Goal: Task Accomplishment & Management: Use online tool/utility

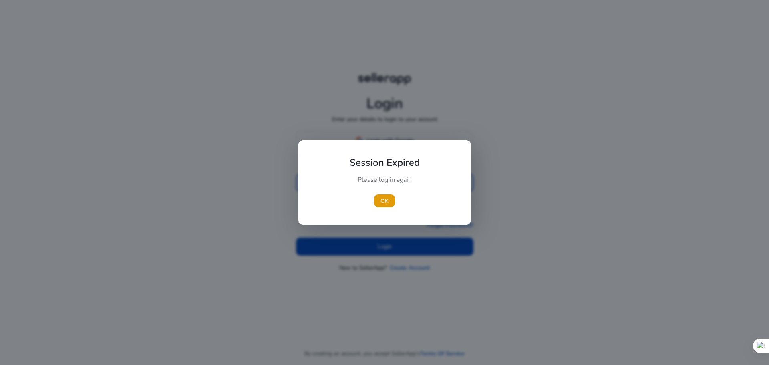
type input "**********"
click at [374, 245] on div at bounding box center [384, 182] width 769 height 365
click at [382, 199] on span "OK" at bounding box center [384, 201] width 8 height 8
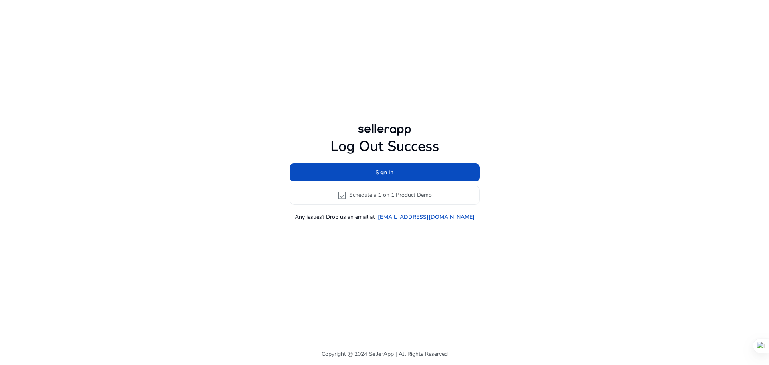
click at [398, 247] on div "Log Out Success Sign In event_available Schedule a 1 on 1 Product Demo Any issu…" at bounding box center [384, 171] width 460 height 343
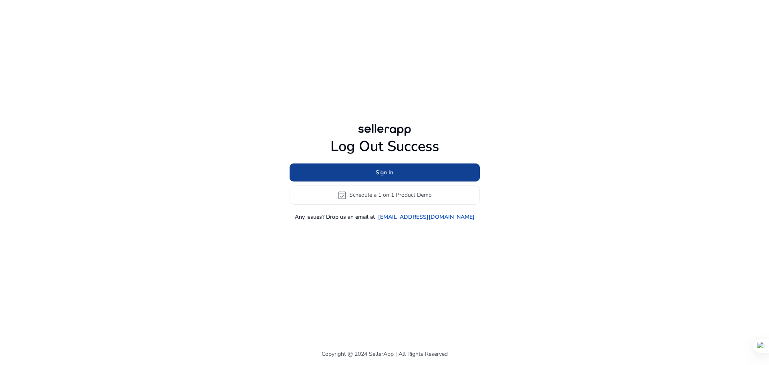
click at [389, 173] on span "Sign In" at bounding box center [385, 172] width 18 height 8
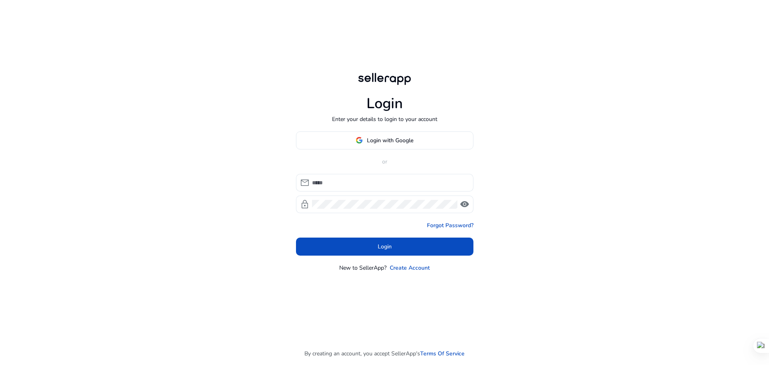
type input "**********"
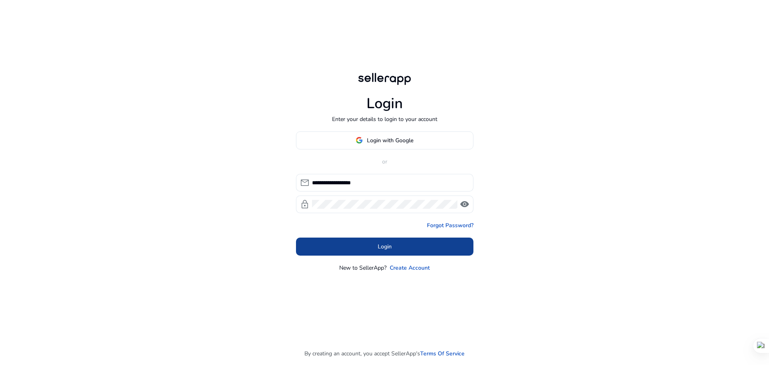
click at [372, 245] on span at bounding box center [384, 246] width 177 height 19
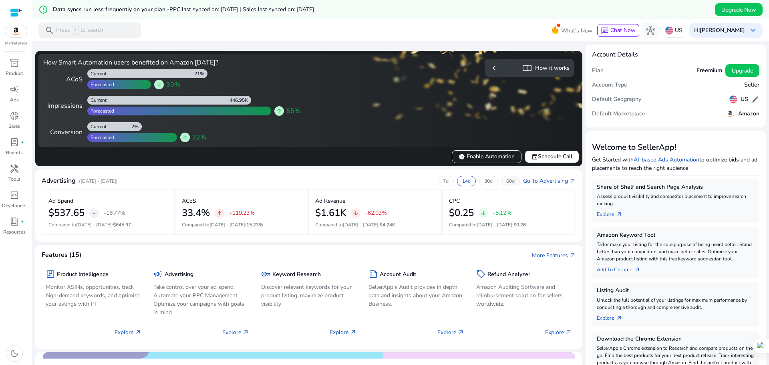
click at [506, 183] on p "60d" at bounding box center [510, 181] width 8 height 6
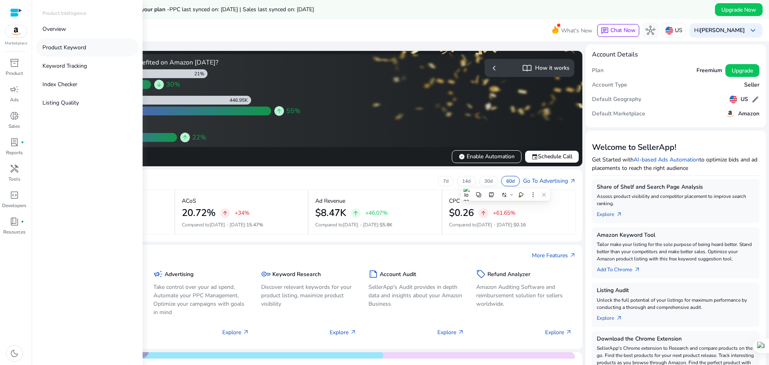
click at [76, 49] on p "Product Keyword" at bounding box center [64, 47] width 44 height 8
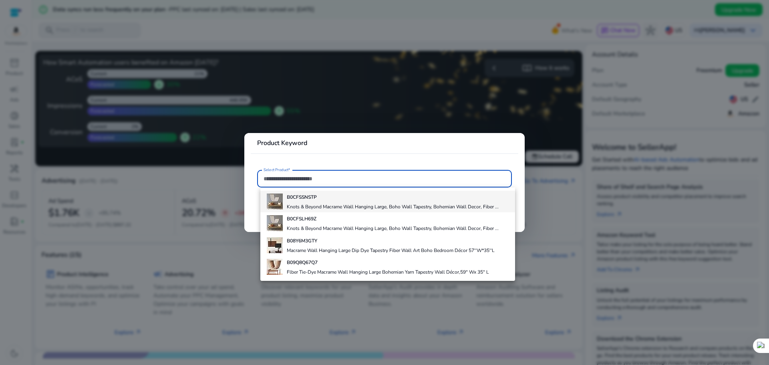
click at [333, 202] on div "B0CFSSNSTP Knots & Beyond Macrame Wall Hanging Large, Boho Wall Tapestry, Bohem…" at bounding box center [393, 202] width 212 height 22
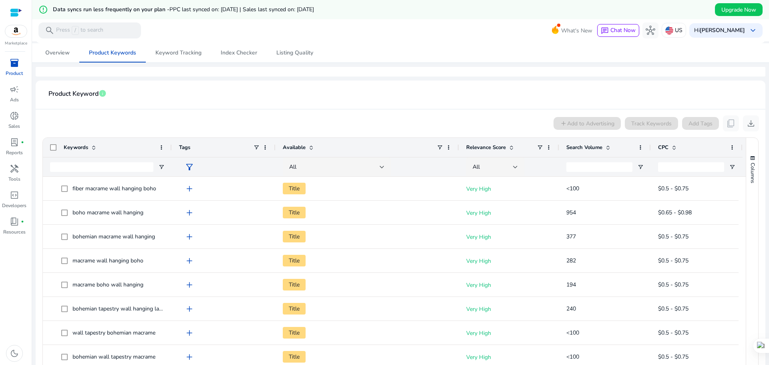
scroll to position [129, 0]
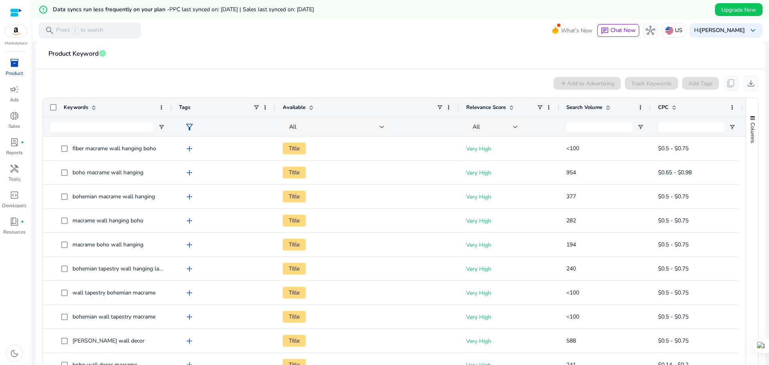
click at [607, 106] on span at bounding box center [608, 107] width 6 height 6
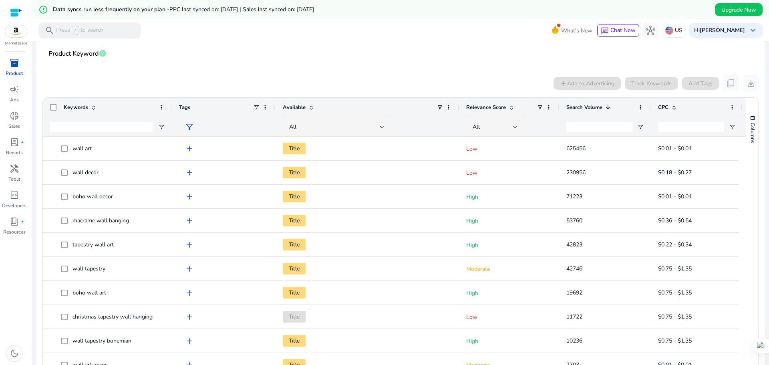
click at [610, 106] on span at bounding box center [608, 107] width 6 height 6
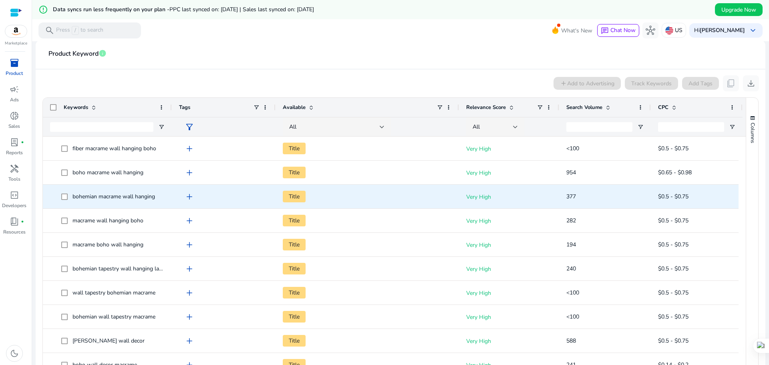
scroll to position [0, 0]
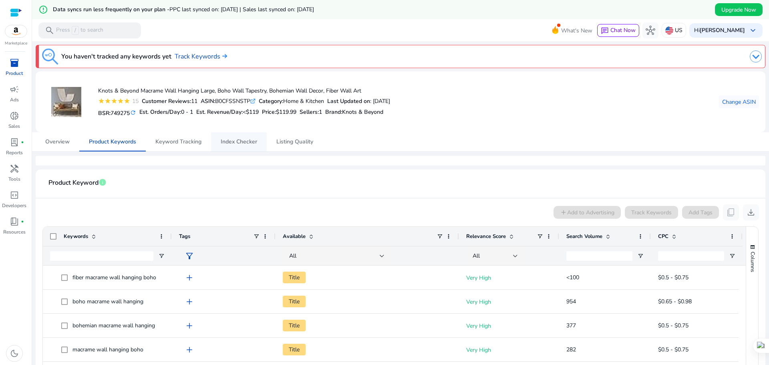
click at [229, 141] on span "Index Checker" at bounding box center [239, 142] width 36 height 6
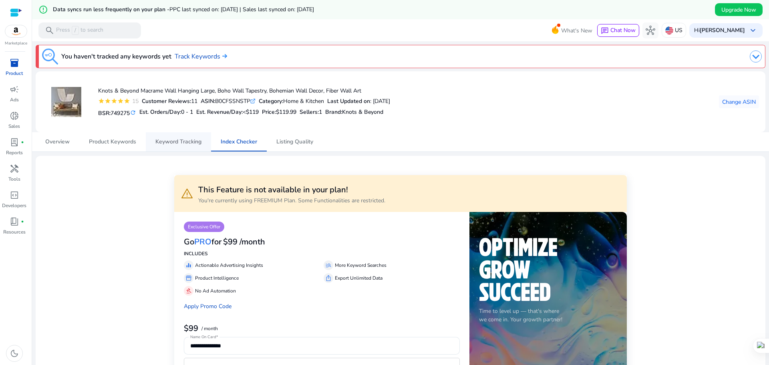
click at [173, 145] on span "Keyword Tracking" at bounding box center [178, 141] width 46 height 19
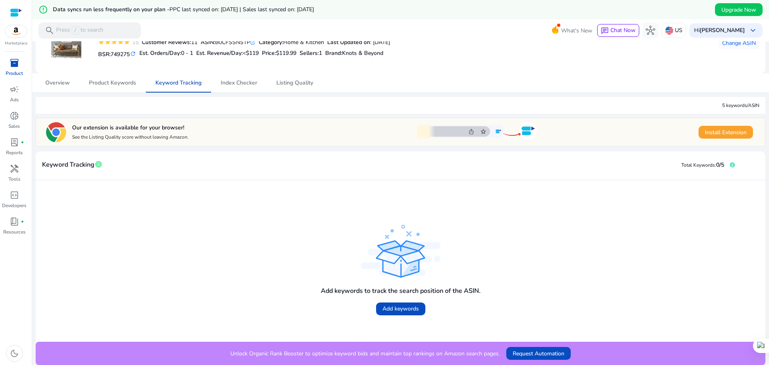
scroll to position [59, 0]
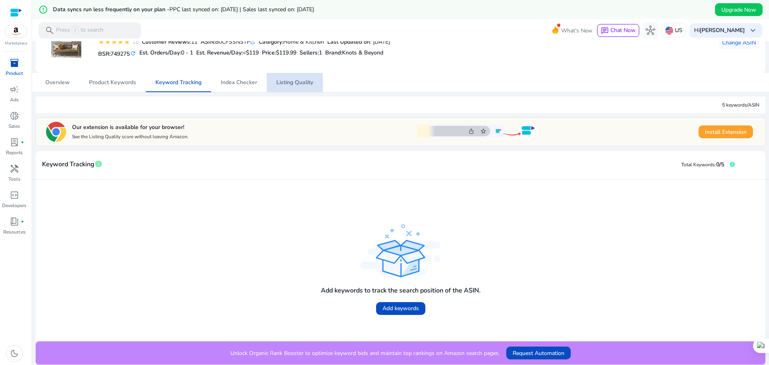
click at [291, 84] on span "Listing Quality" at bounding box center [294, 83] width 37 height 6
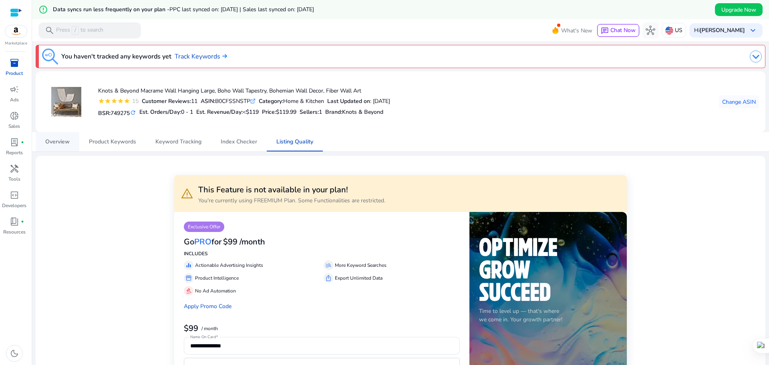
click at [48, 141] on span "Overview" at bounding box center [57, 142] width 24 height 6
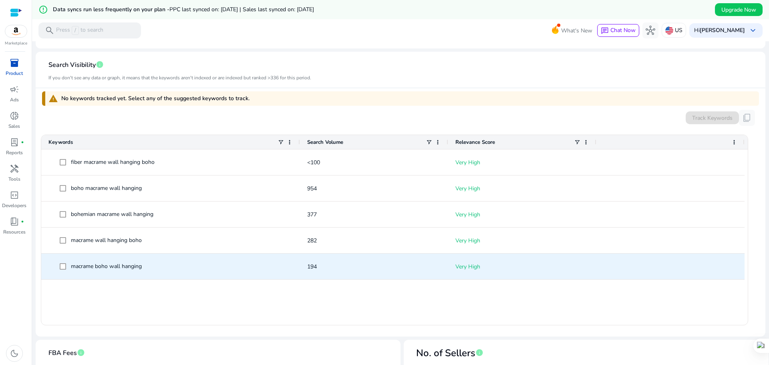
scroll to position [200, 0]
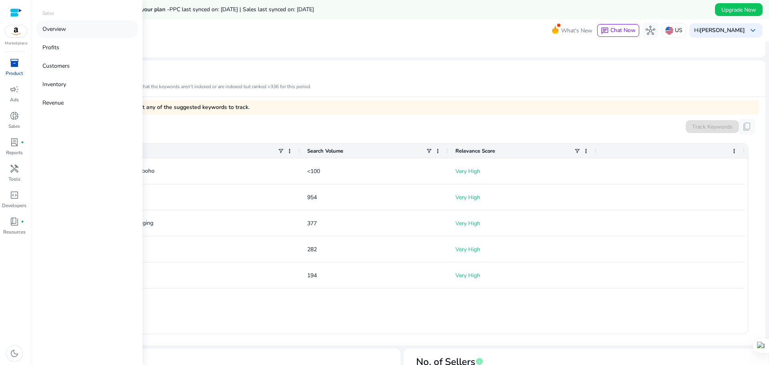
click at [70, 30] on link "Overview" at bounding box center [87, 29] width 102 height 18
select select "*"
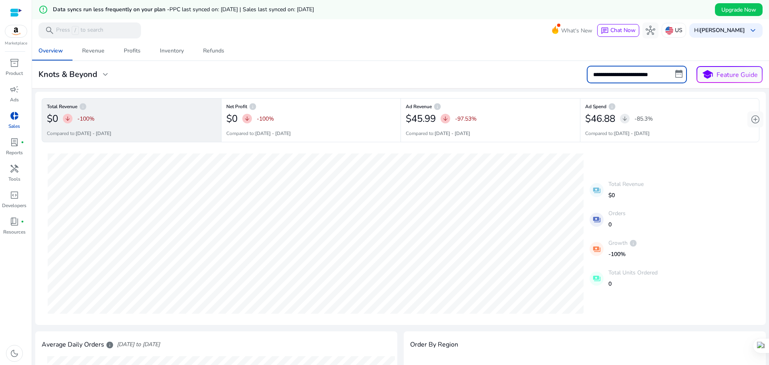
click at [623, 77] on input "**********" at bounding box center [637, 75] width 100 height 18
select select "*"
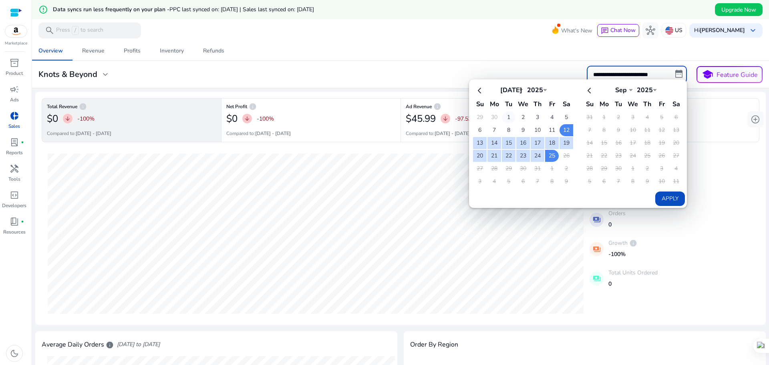
click at [505, 118] on td "1" at bounding box center [509, 117] width 14 height 12
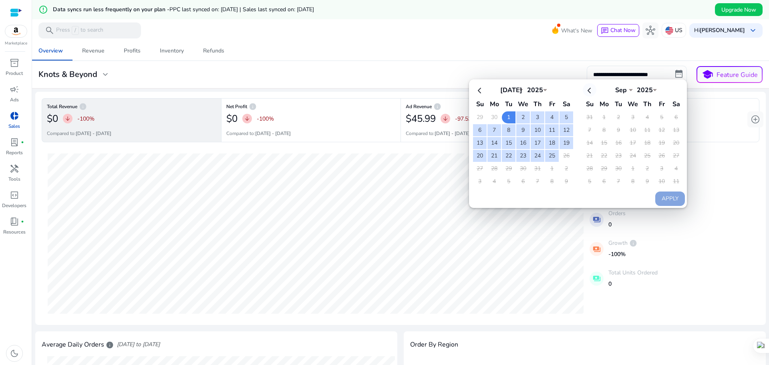
click at [587, 91] on th at bounding box center [590, 89] width 14 height 13
select select "*"
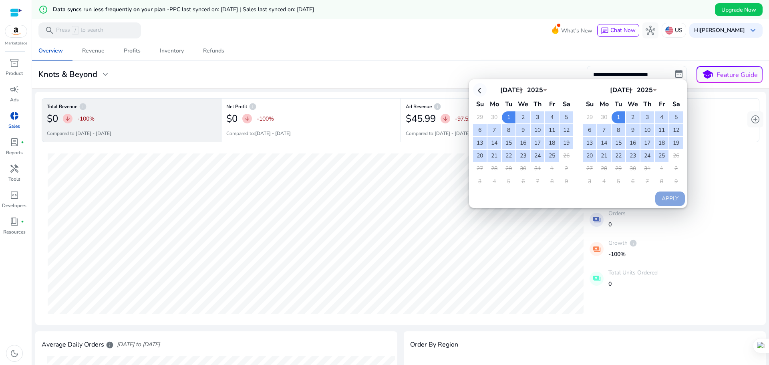
click at [482, 90] on th at bounding box center [480, 89] width 14 height 13
select select "*"
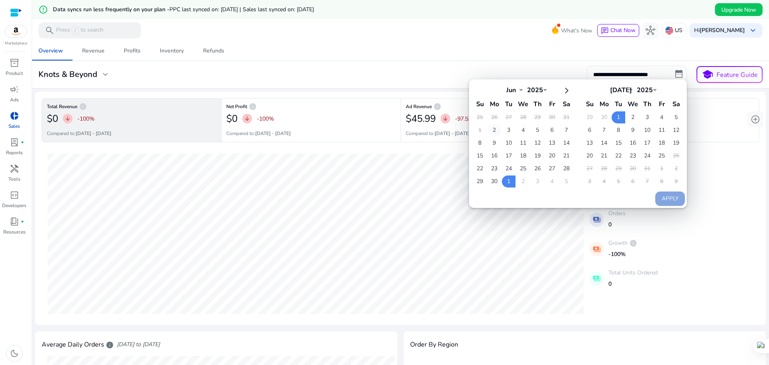
click at [490, 129] on td "2" at bounding box center [494, 130] width 14 height 12
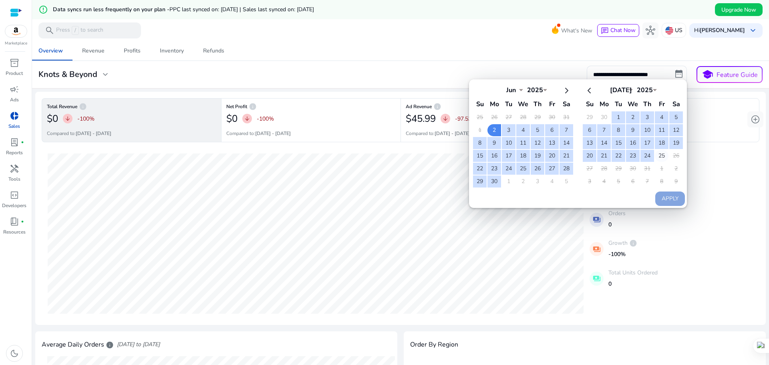
click at [662, 157] on td "25" at bounding box center [662, 156] width 14 height 12
click at [670, 192] on button "Apply" at bounding box center [670, 198] width 30 height 14
type input "**********"
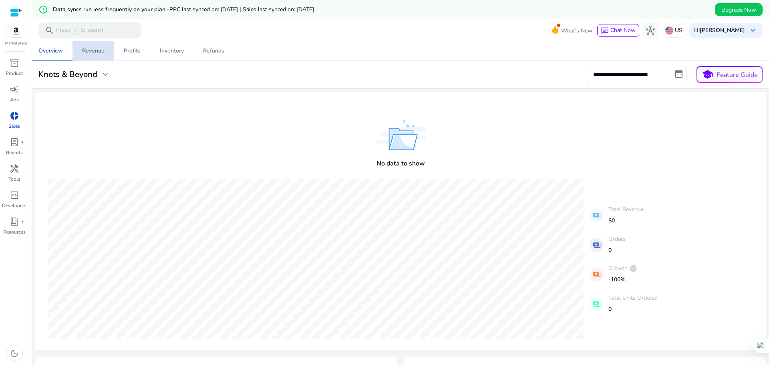
click at [92, 56] on span "Revenue" at bounding box center [93, 50] width 22 height 19
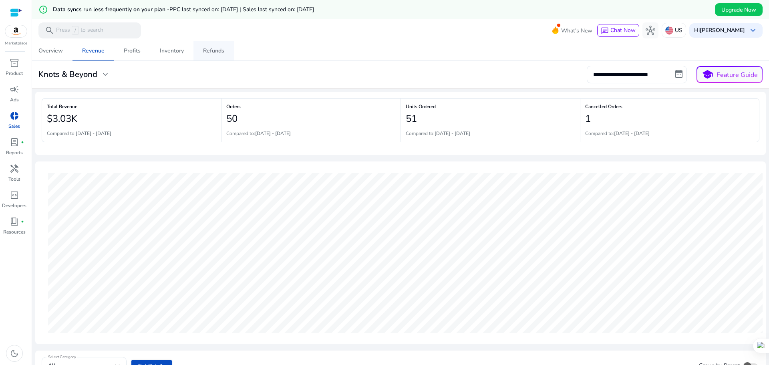
click at [211, 53] on div "Refunds" at bounding box center [213, 51] width 21 height 6
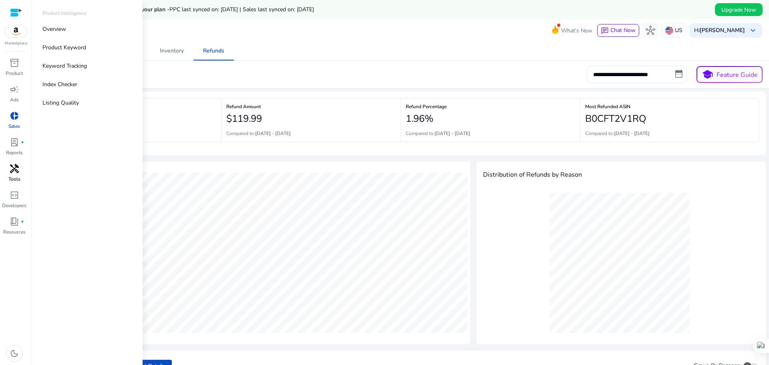
click at [16, 174] on div "handyman" at bounding box center [14, 168] width 22 height 13
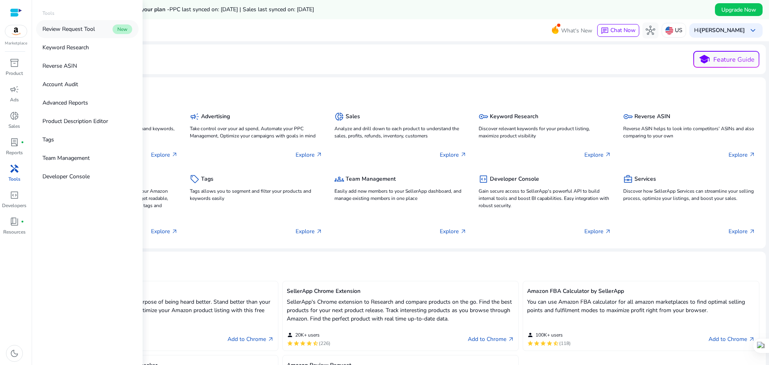
click at [84, 30] on p "Review Request Tool" at bounding box center [68, 29] width 52 height 8
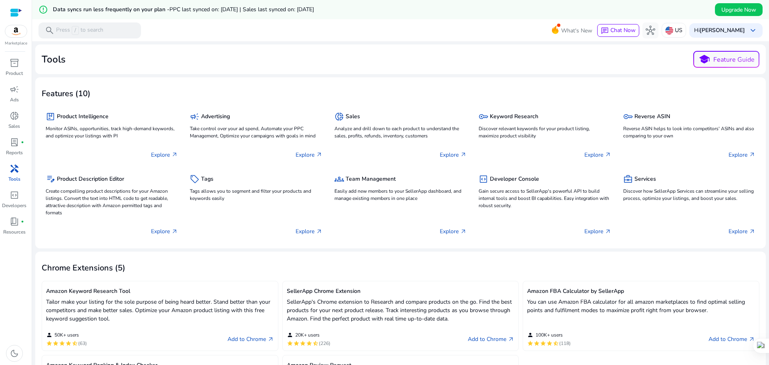
click at [18, 169] on span "handyman" at bounding box center [15, 169] width 10 height 10
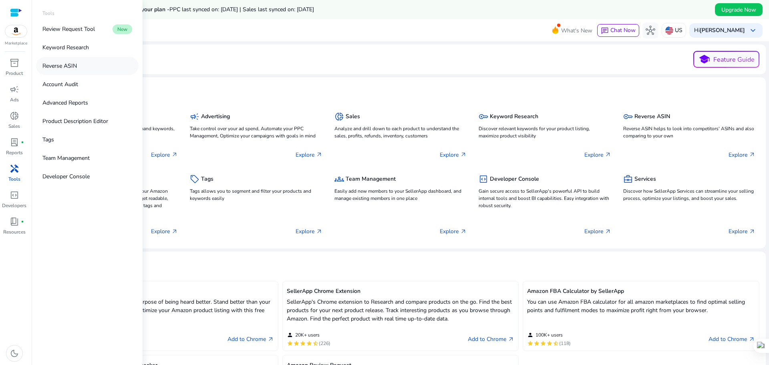
click at [80, 68] on link "Reverse ASIN" at bounding box center [87, 66] width 102 height 18
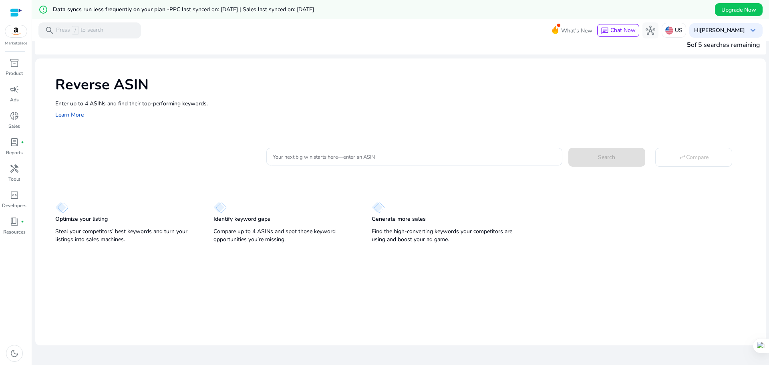
scroll to position [19, 0]
